Goal: Task Accomplishment & Management: Use online tool/utility

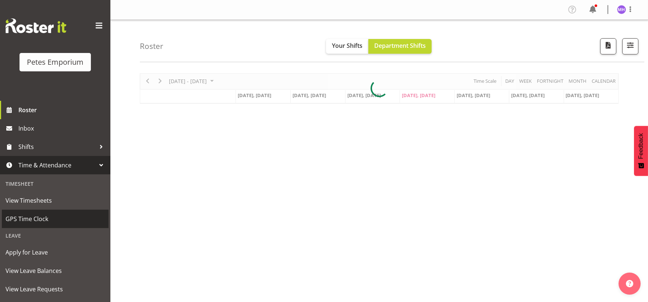
click at [45, 214] on span "GPS Time Clock" at bounding box center [55, 218] width 99 height 11
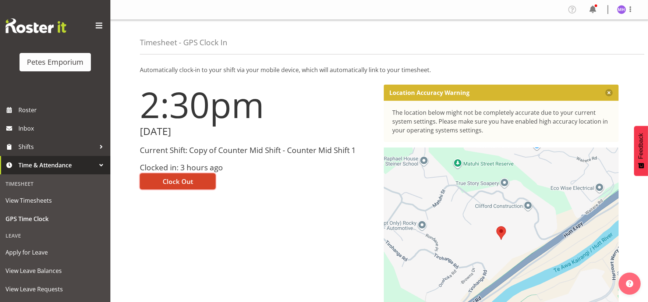
click at [185, 181] on span "Clock Out" at bounding box center [178, 182] width 31 height 10
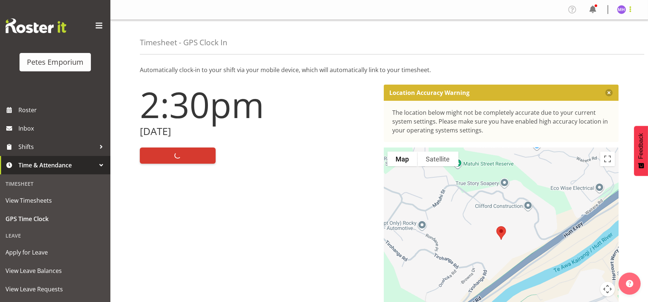
click at [628, 5] on span at bounding box center [630, 9] width 9 height 9
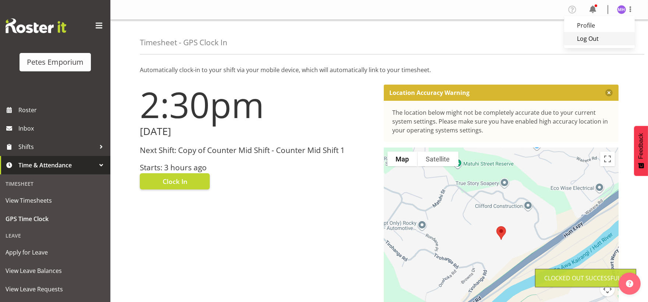
click at [598, 37] on link "Log Out" at bounding box center [599, 38] width 71 height 13
